Goal: Navigation & Orientation: Find specific page/section

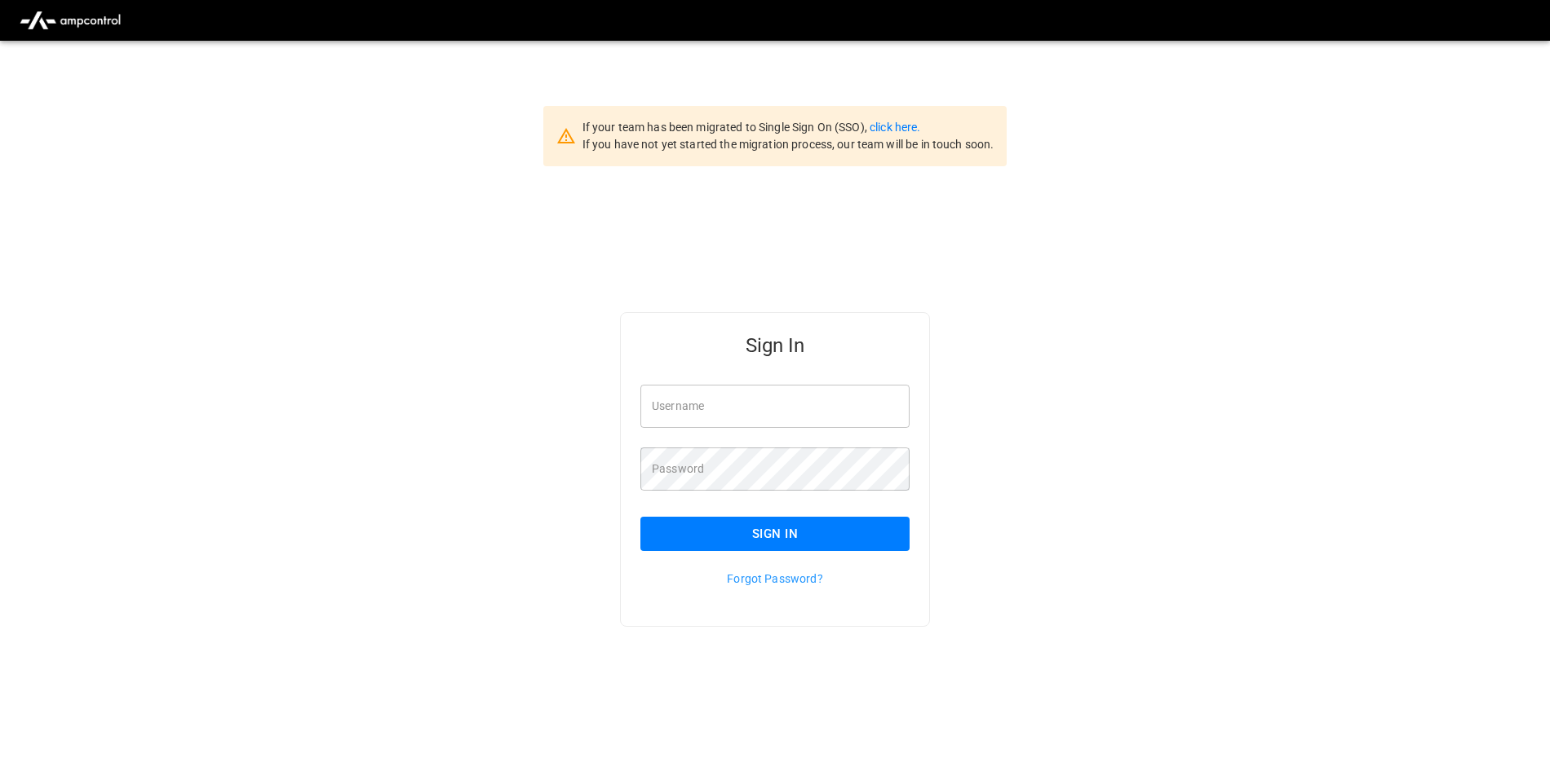
type input "**********"
click at [702, 532] on button "Sign In" at bounding box center [775, 534] width 269 height 34
